Goal: Task Accomplishment & Management: Complete application form

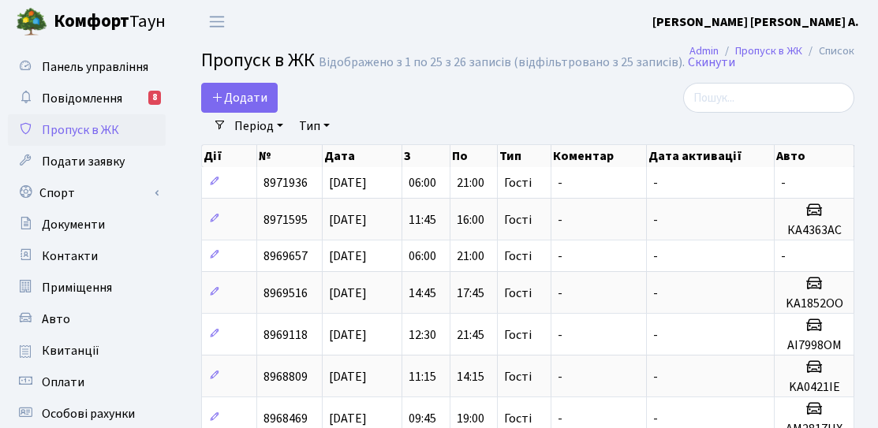
select select "25"
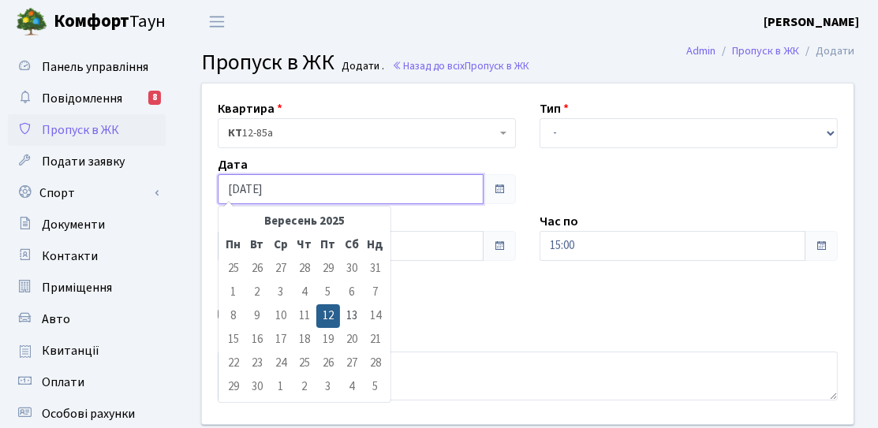
click at [300, 188] on input "[DATE]" at bounding box center [351, 189] width 266 height 30
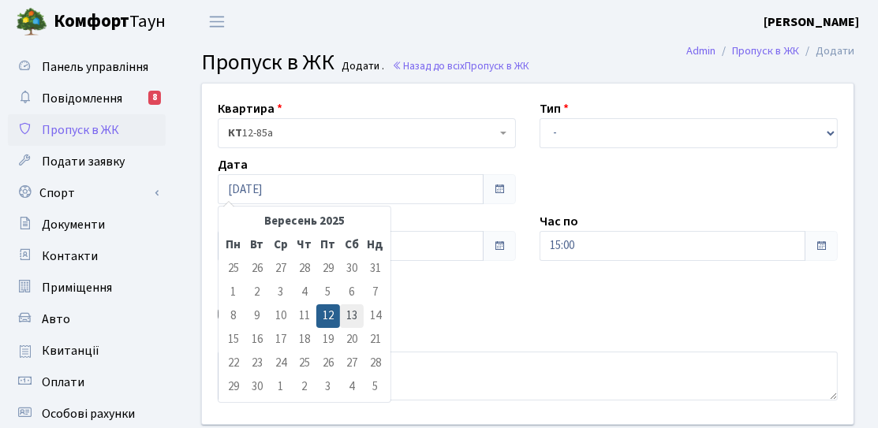
click at [348, 306] on td "13" at bounding box center [352, 316] width 24 height 24
type input "[DATE]"
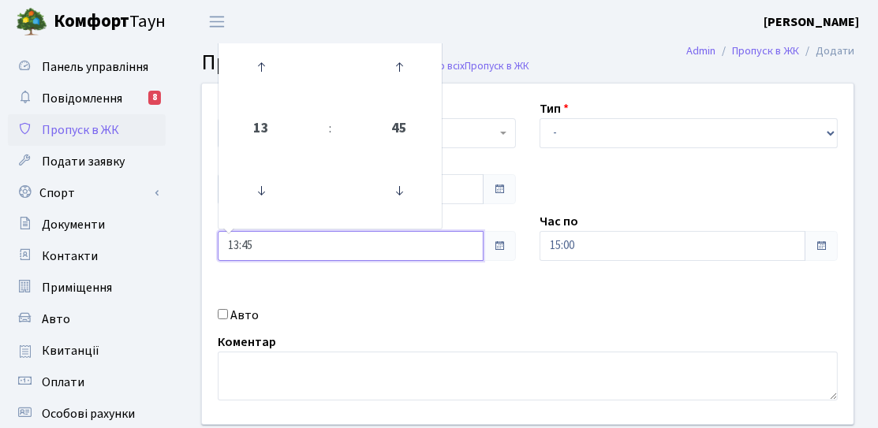
click at [310, 240] on input "13:45" at bounding box center [351, 246] width 266 height 30
click at [252, 188] on icon at bounding box center [261, 191] width 43 height 43
click at [273, 69] on icon at bounding box center [261, 67] width 43 height 43
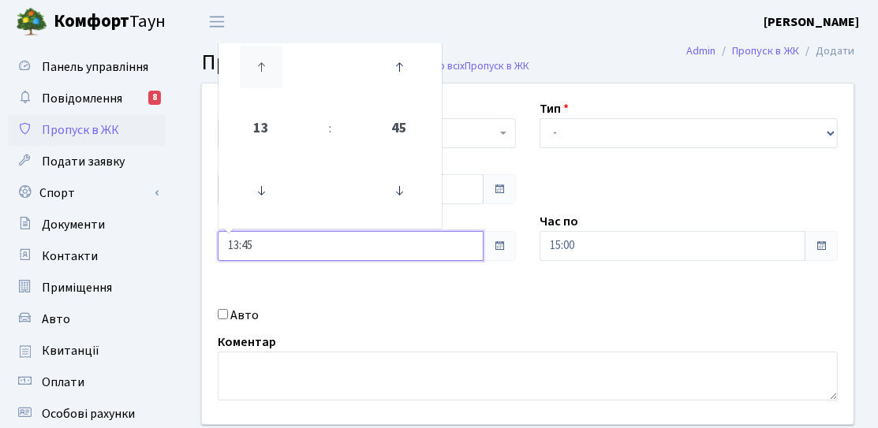
click at [257, 54] on icon at bounding box center [261, 67] width 43 height 43
click at [257, 65] on icon at bounding box center [261, 67] width 43 height 43
click at [401, 88] on icon at bounding box center [399, 67] width 43 height 43
click at [407, 187] on icon at bounding box center [399, 191] width 43 height 43
type input "15:45"
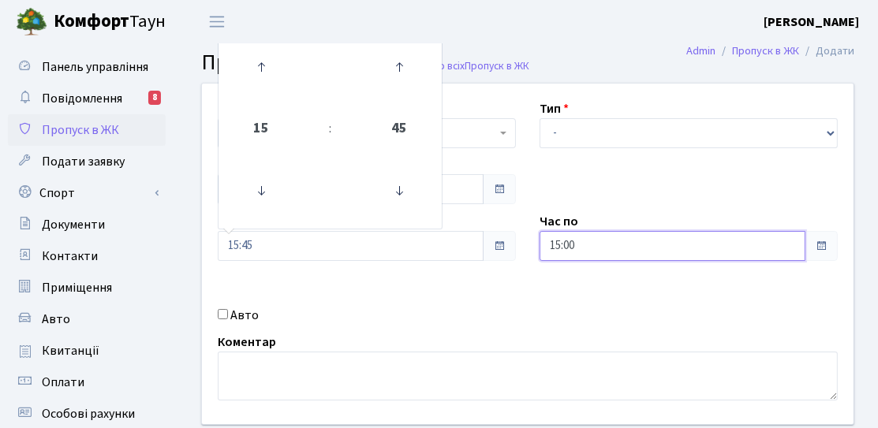
click at [621, 239] on input "15:00" at bounding box center [672, 246] width 266 height 30
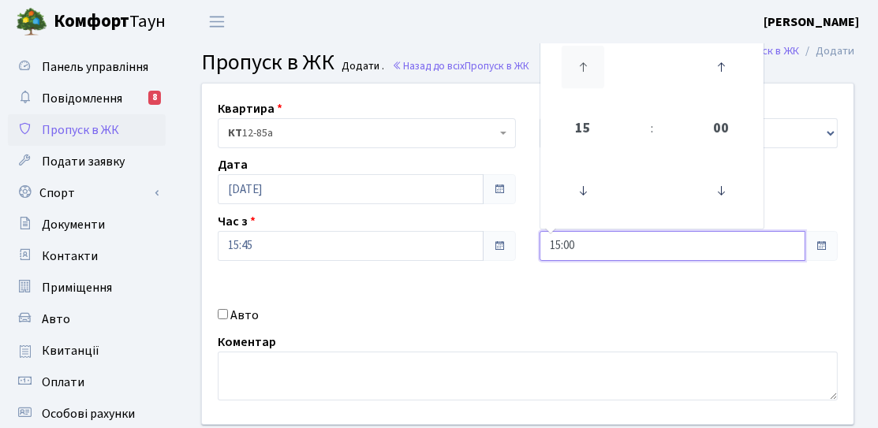
click at [577, 71] on icon at bounding box center [582, 67] width 43 height 43
type input "18:00"
click at [479, 288] on div "Квартира <b>КТ</b>&nbsp;&nbsp;&nbsp;&nbsp;12-85а КТ 12-85а Тип - Доставка Таксі…" at bounding box center [527, 254] width 675 height 341
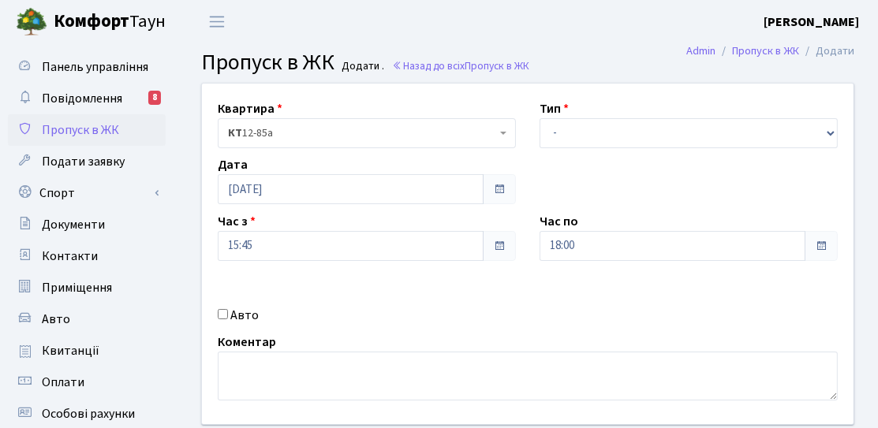
click at [234, 317] on label "Авто" at bounding box center [244, 315] width 28 height 19
click at [228, 317] on input "Авто" at bounding box center [223, 314] width 10 height 10
checkbox input "true"
click at [610, 147] on select "- Доставка Таксі Гості Сервіс" at bounding box center [688, 133] width 298 height 30
select select "3"
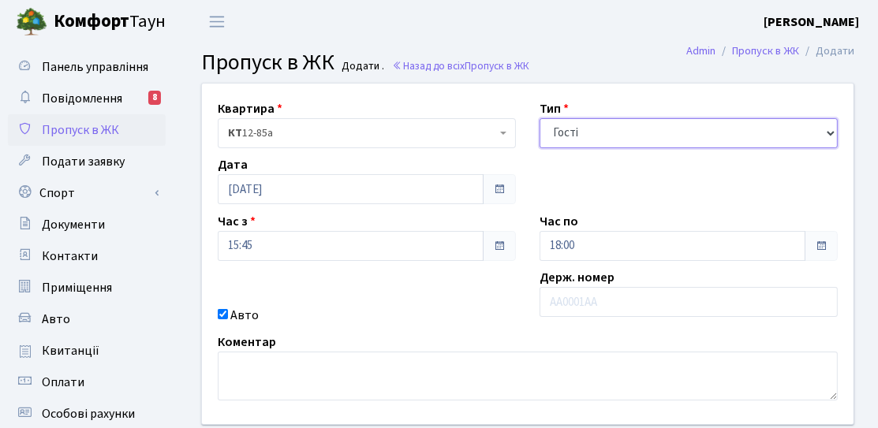
click at [539, 118] on select "- Доставка Таксі Гості Сервіс" at bounding box center [688, 133] width 298 height 30
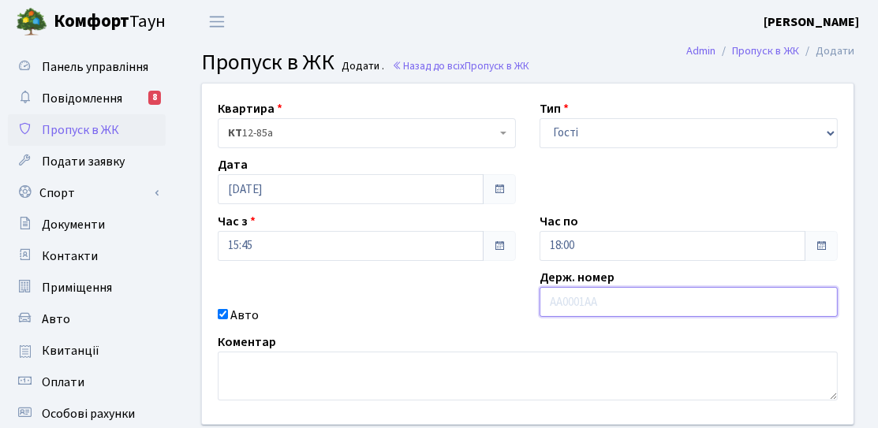
click at [569, 297] on input "text" at bounding box center [688, 302] width 298 height 30
type input "КА1281ІЕ"
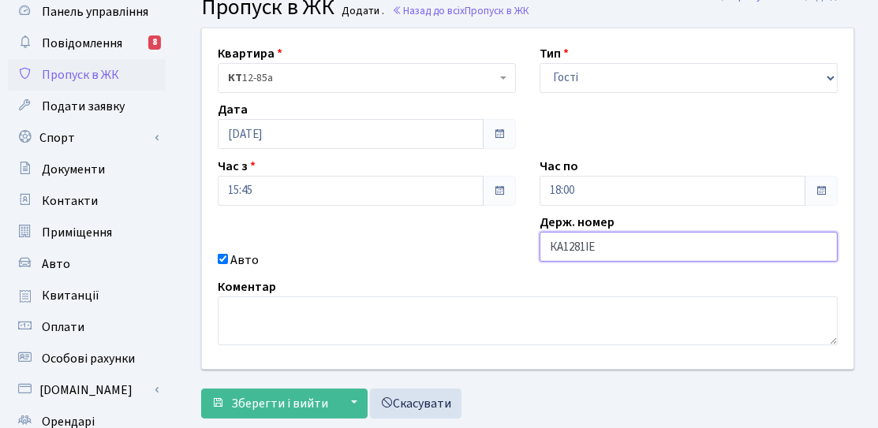
scroll to position [79, 0]
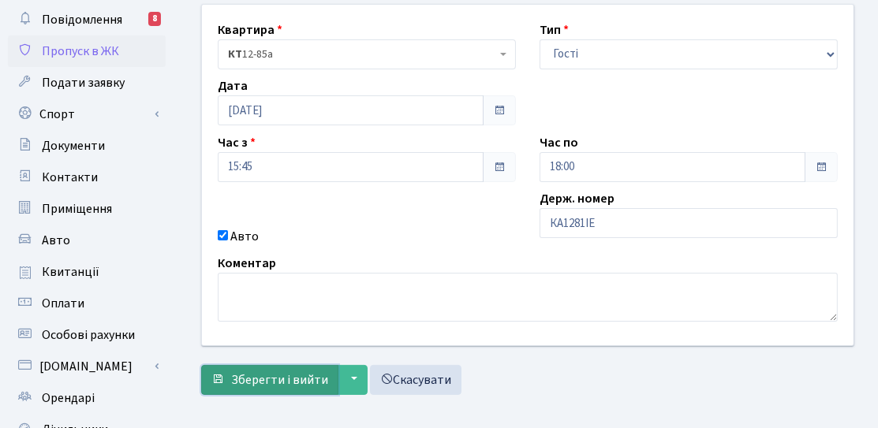
click at [324, 371] on span "Зберегти і вийти" at bounding box center [279, 379] width 97 height 17
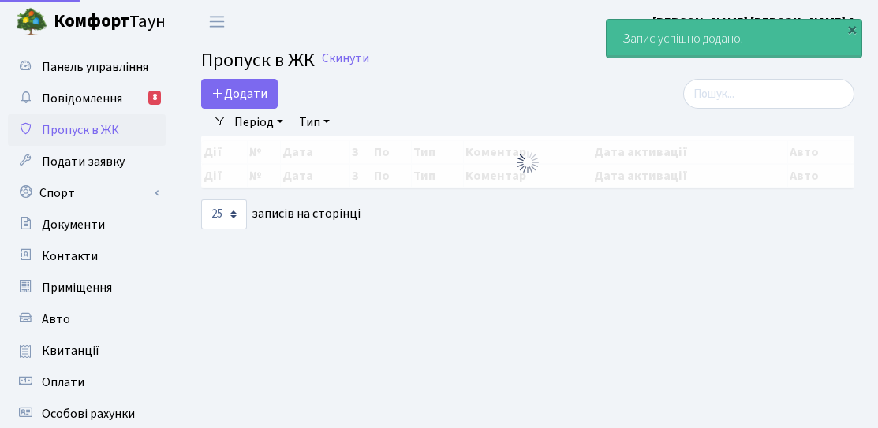
select select "25"
